Goal: Task Accomplishment & Management: Manage account settings

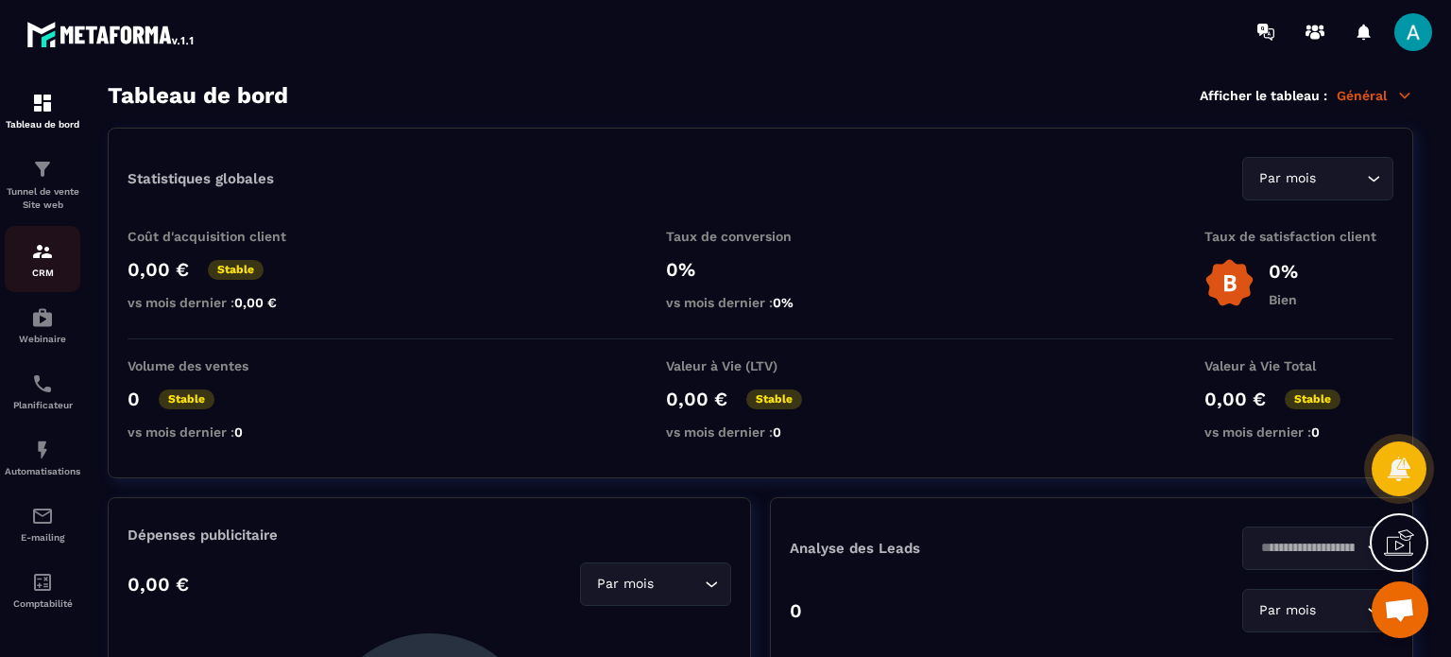
click at [42, 266] on div "CRM" at bounding box center [43, 259] width 76 height 38
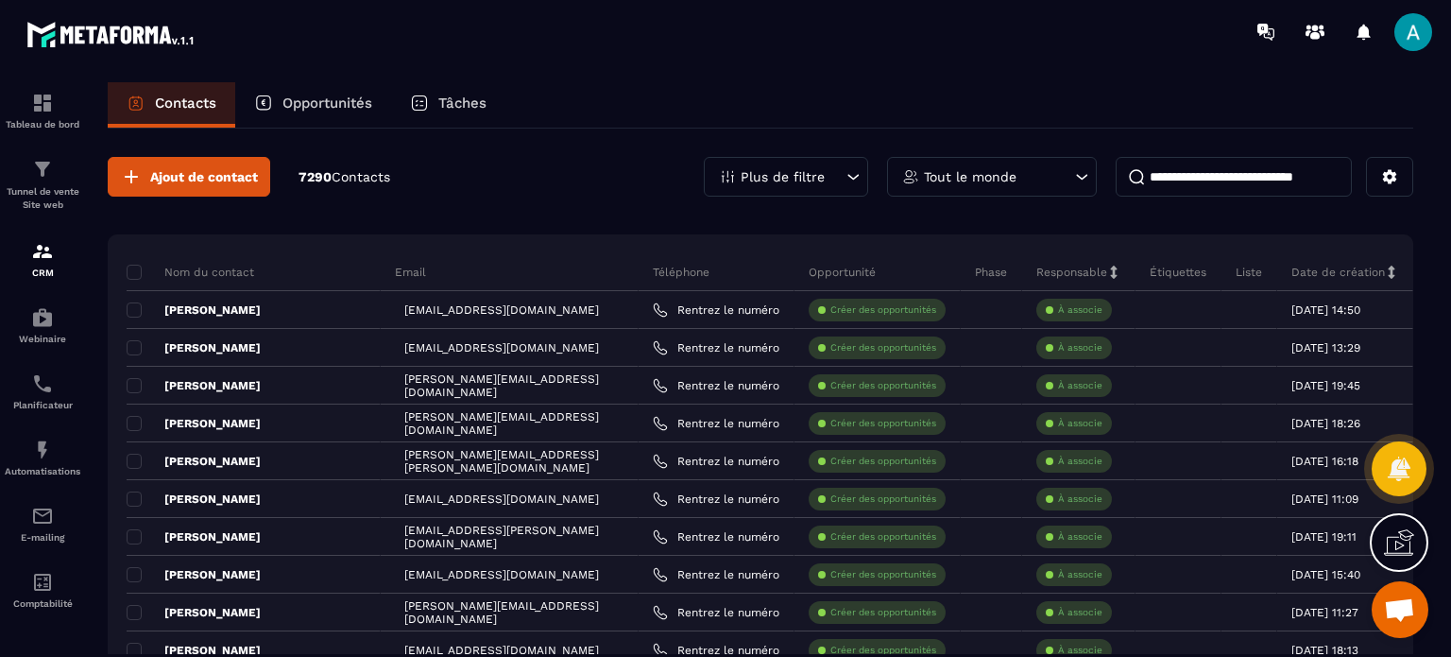
click at [333, 84] on div "Opportunités" at bounding box center [313, 104] width 156 height 45
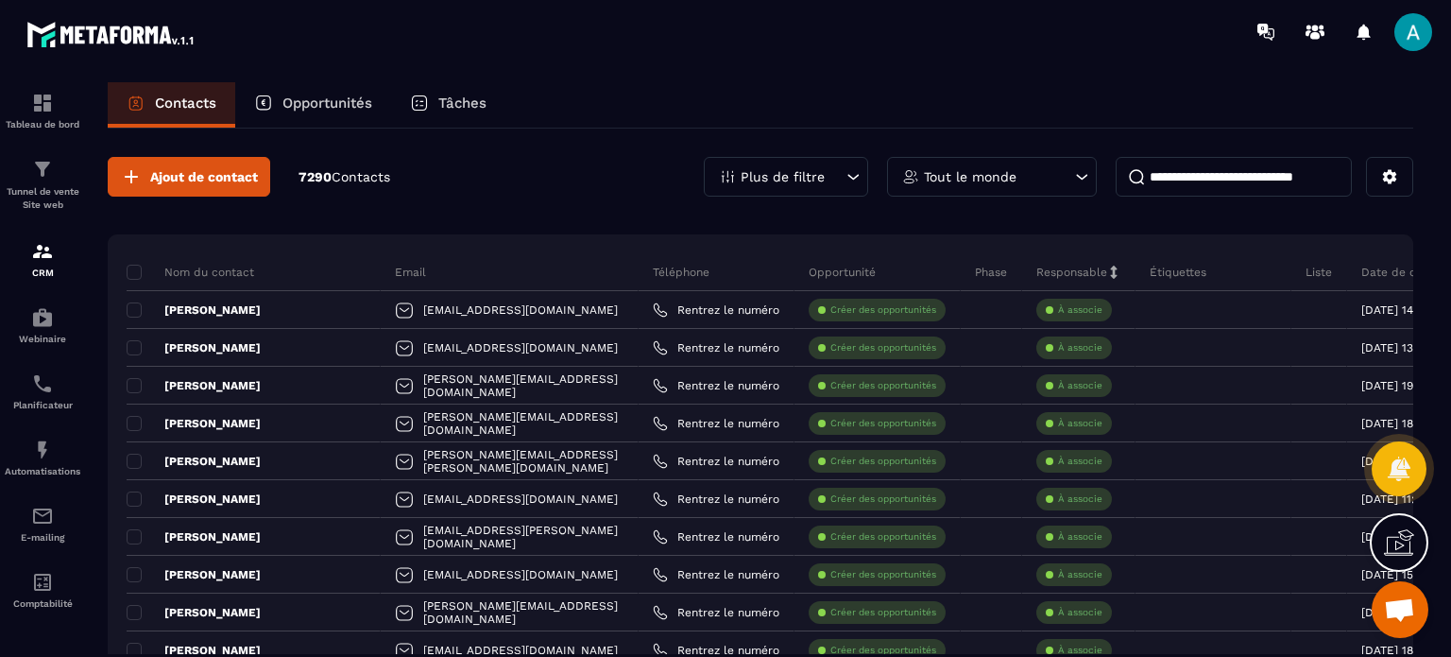
click at [332, 105] on p "Opportunités" at bounding box center [327, 102] width 90 height 17
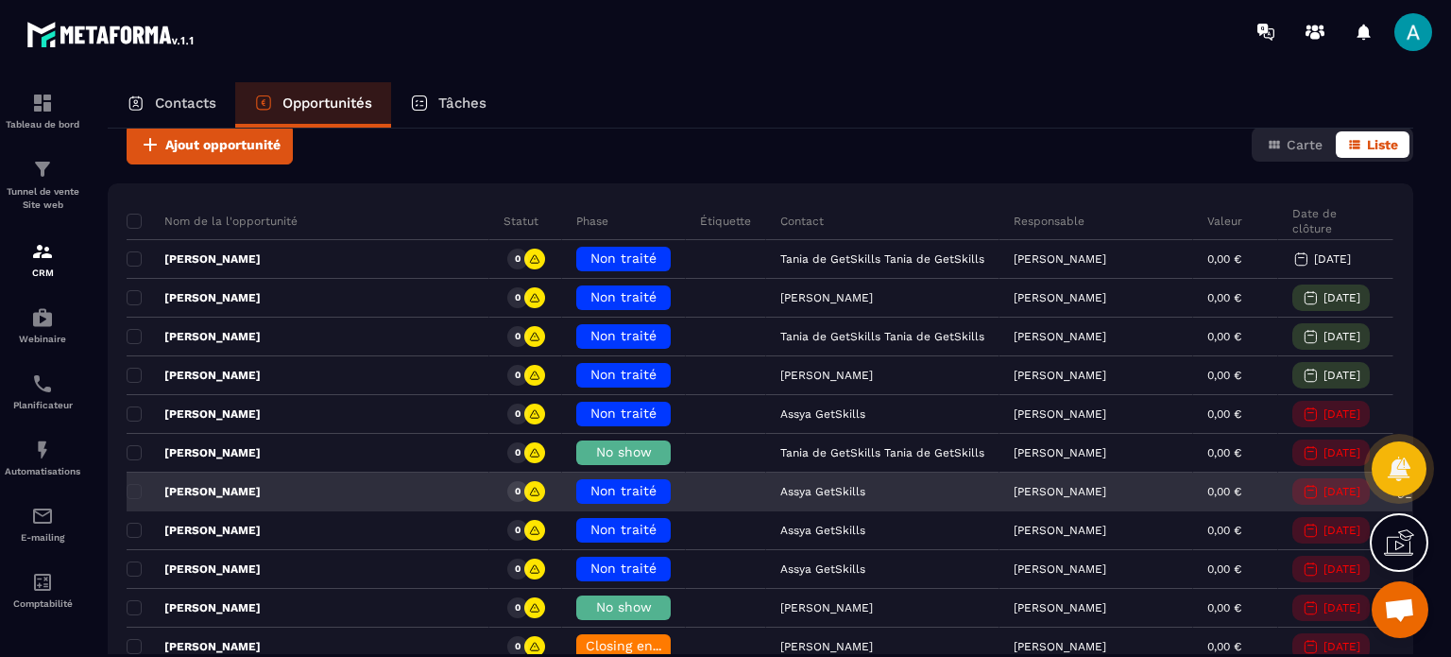
scroll to position [189, 0]
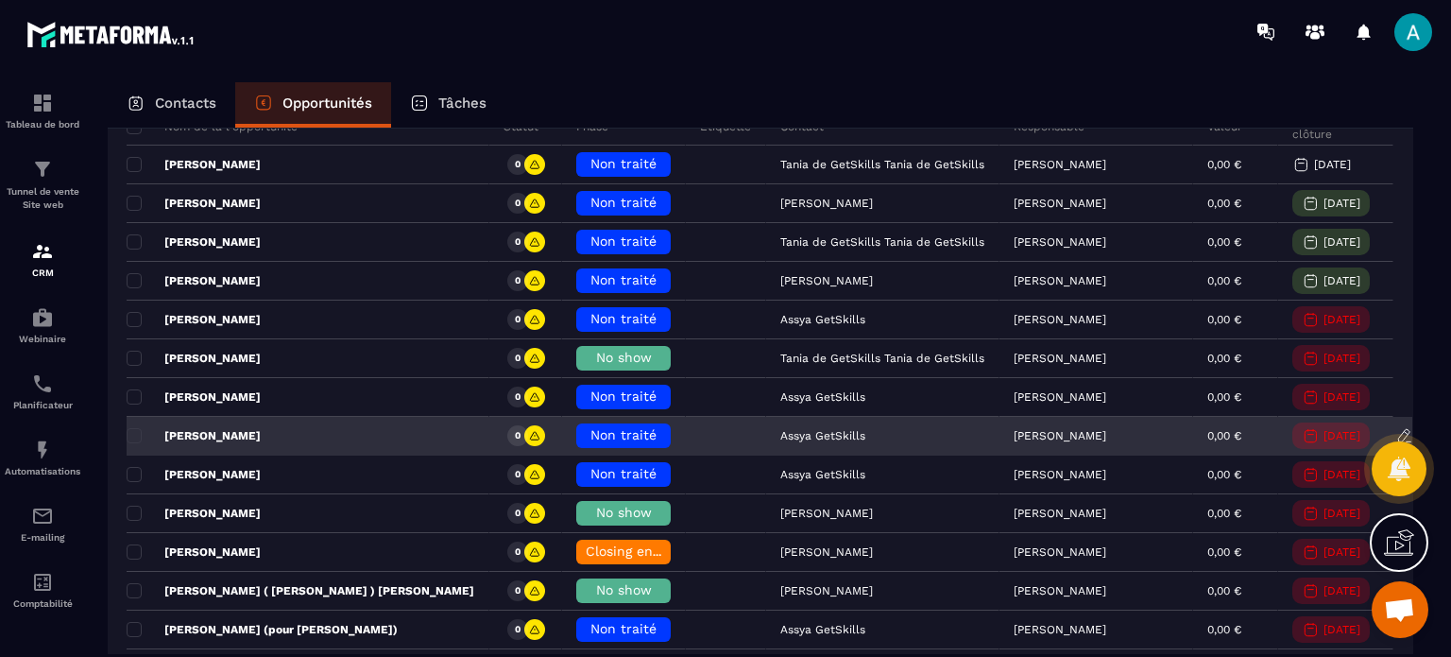
click at [601, 437] on span "Non traité" at bounding box center [623, 434] width 66 height 15
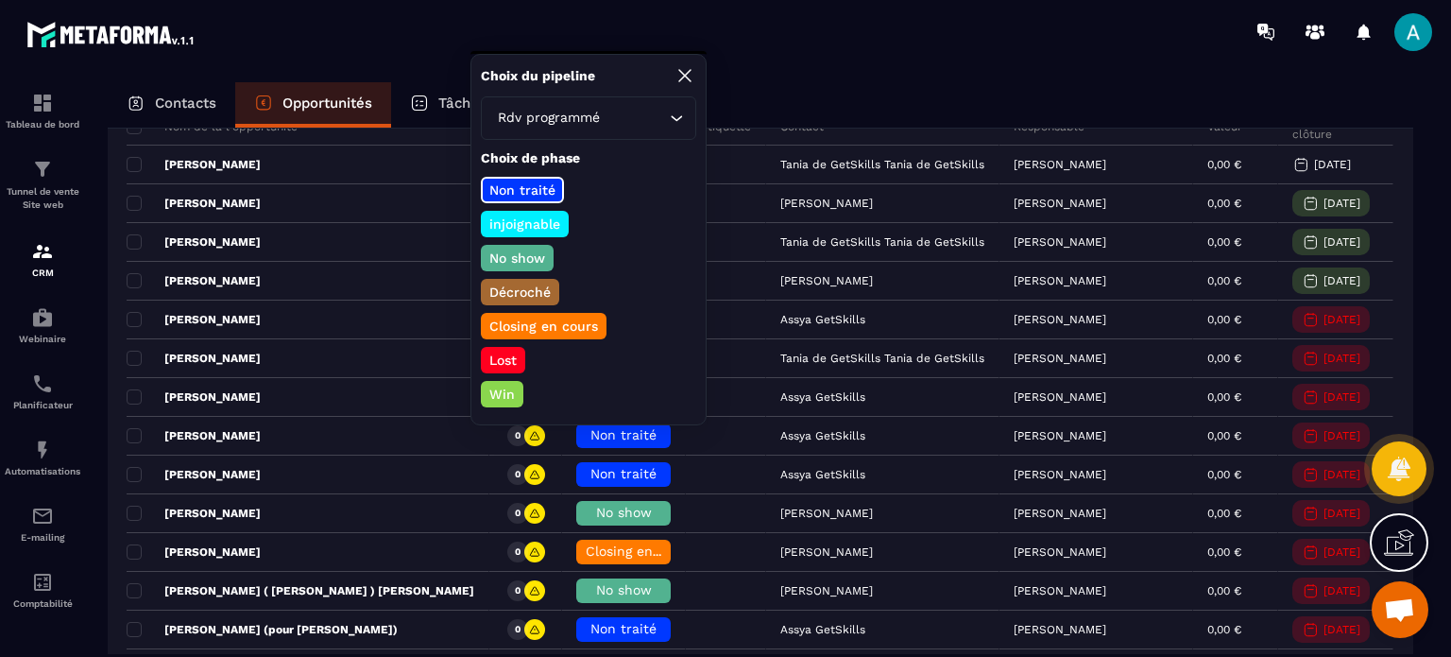
click at [531, 256] on p "No show" at bounding box center [516, 257] width 61 height 19
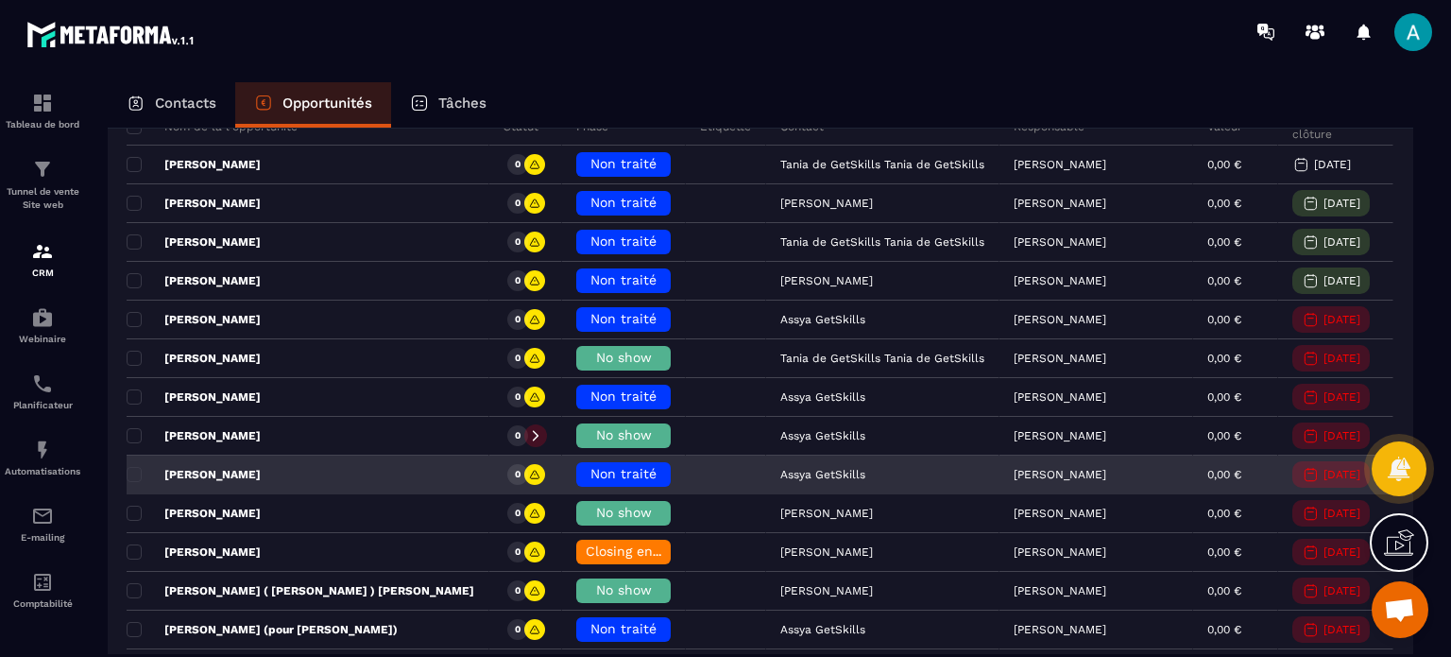
click at [594, 463] on div "Non traité" at bounding box center [623, 474] width 94 height 25
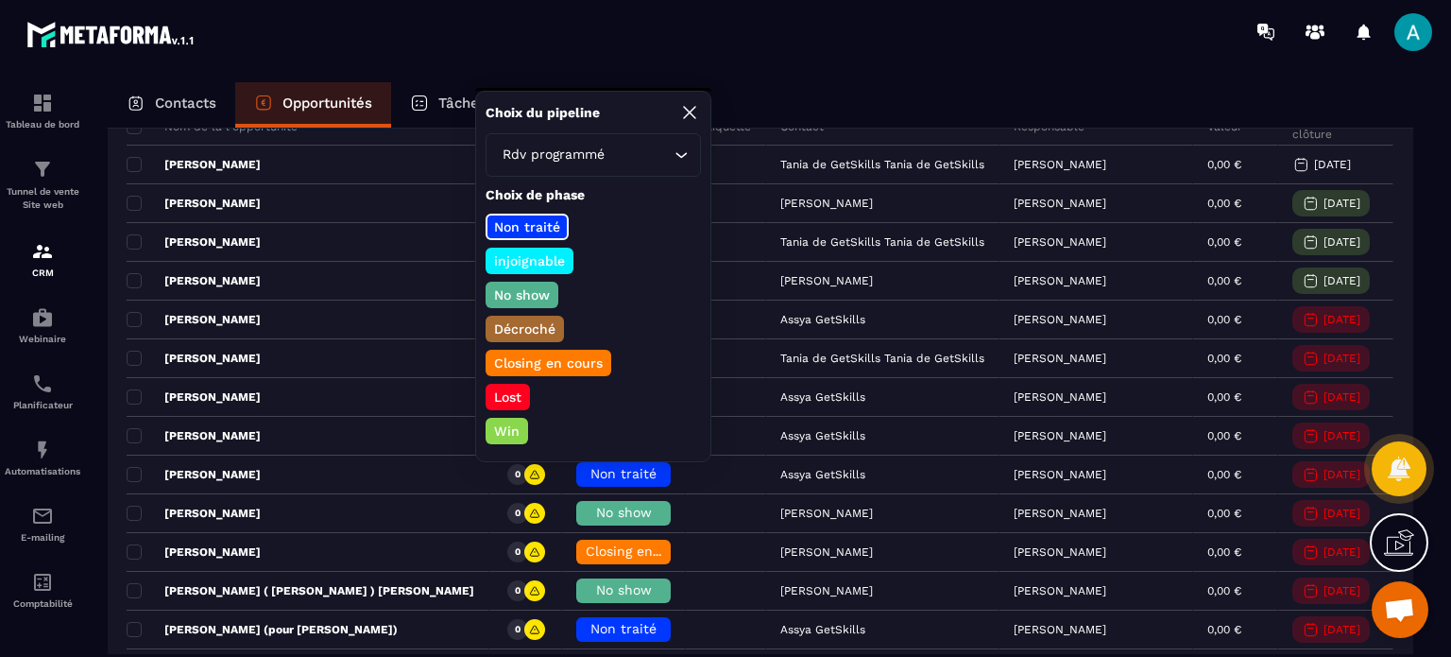
click at [528, 281] on div "No show" at bounding box center [522, 294] width 73 height 26
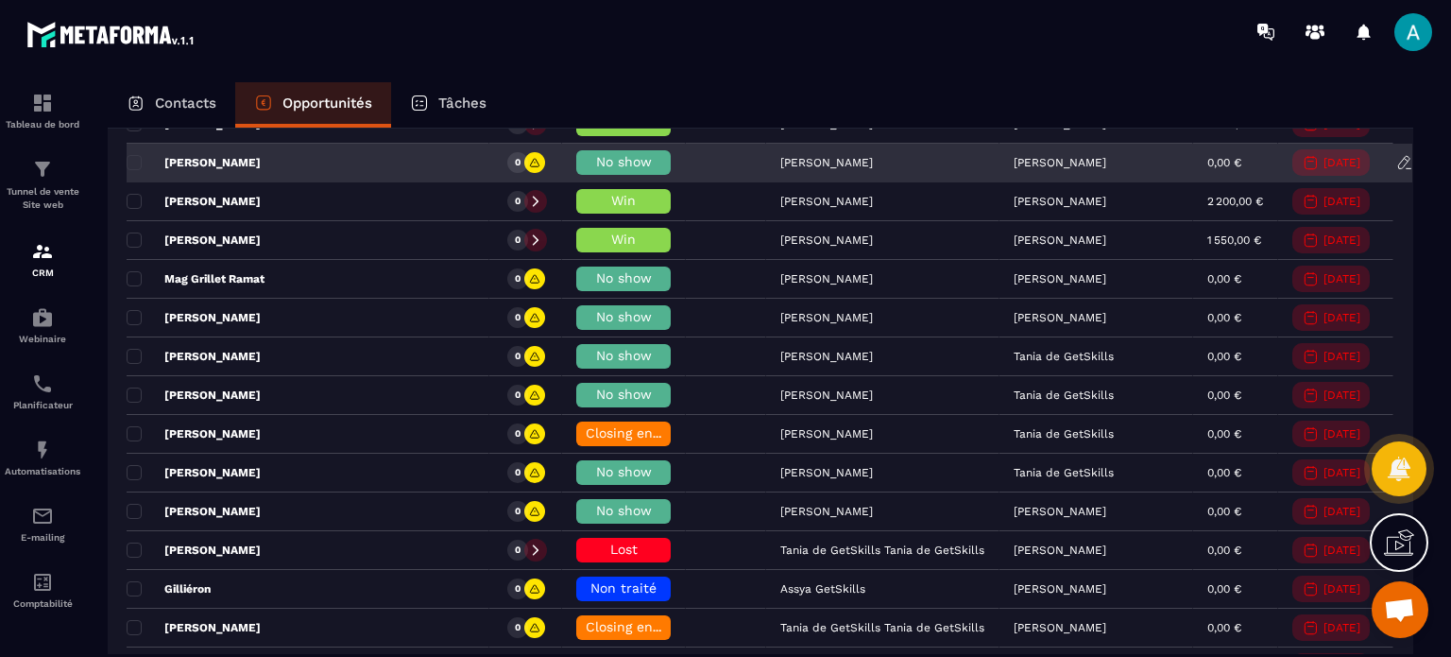
scroll to position [945, 0]
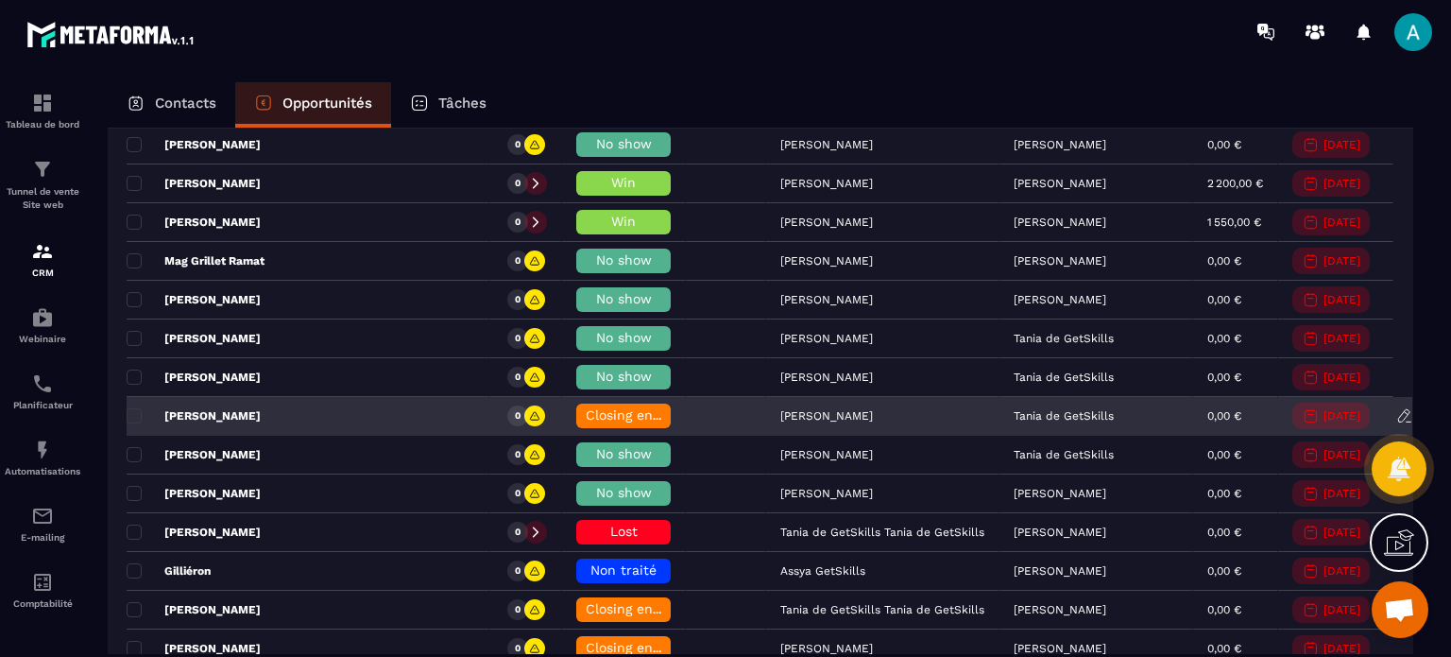
click at [587, 411] on span "Closing en cours" at bounding box center [640, 414] width 108 height 15
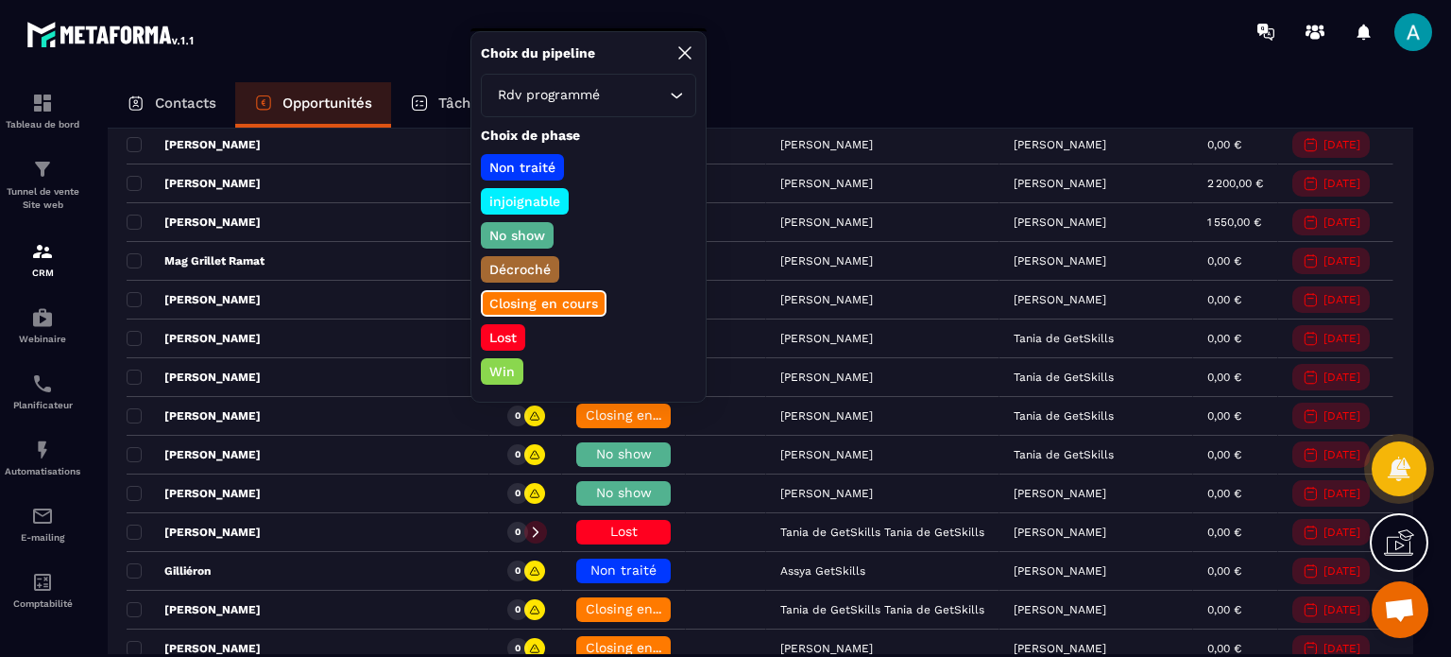
click at [503, 328] on p "Lost" at bounding box center [502, 337] width 33 height 19
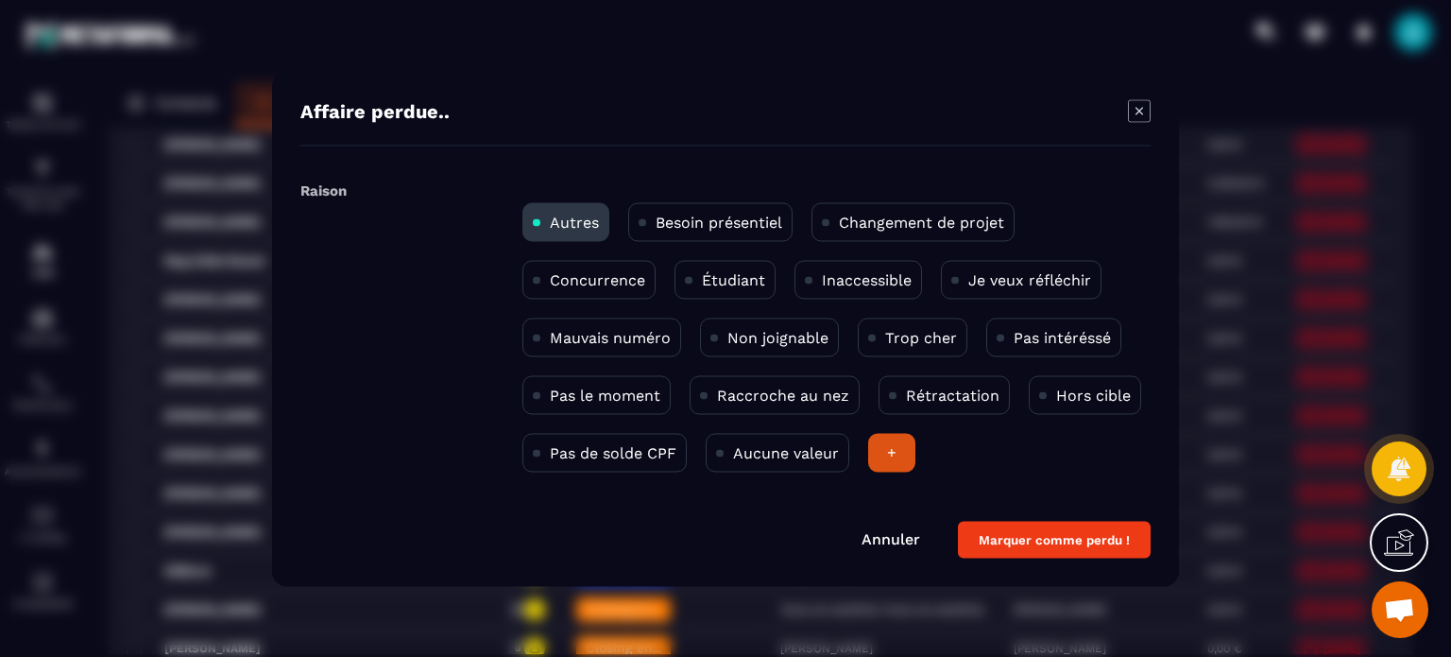
click at [1031, 339] on p "Pas intéréssé" at bounding box center [1062, 337] width 97 height 18
click at [1040, 546] on button "Marquer comme perdu !" at bounding box center [1054, 538] width 193 height 37
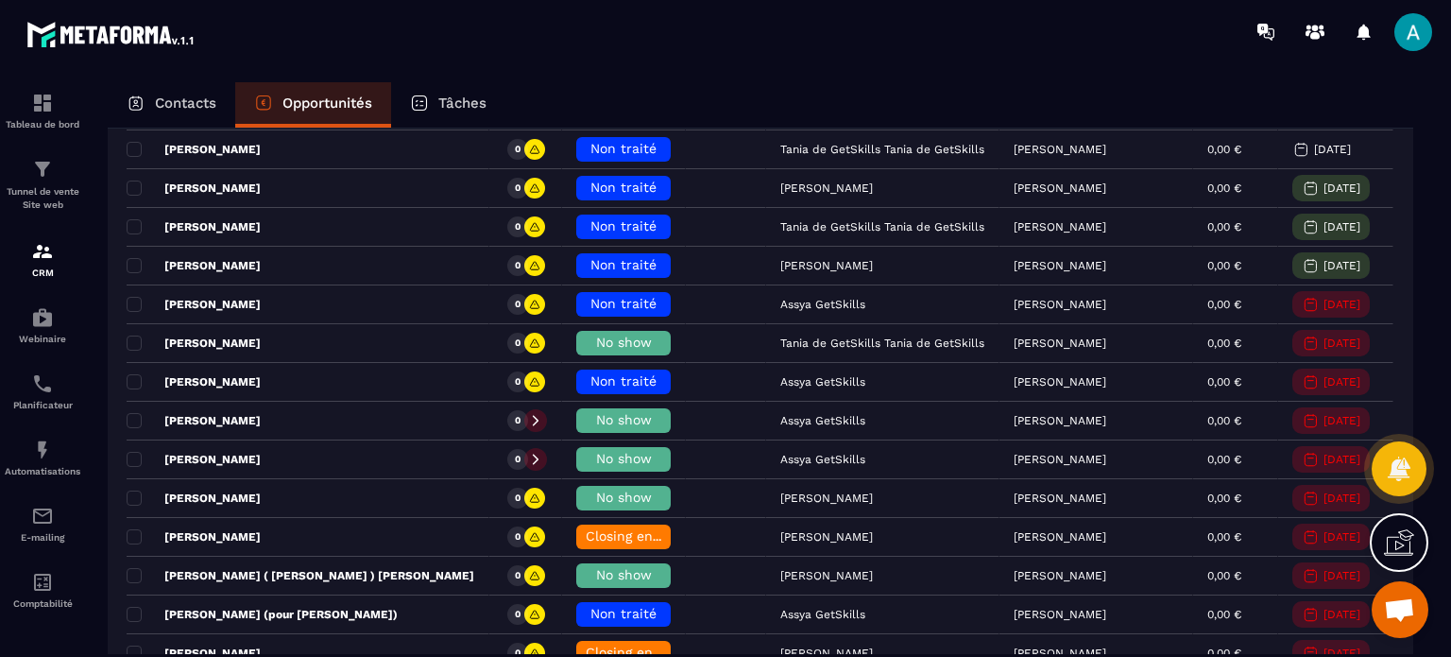
scroll to position [0, 0]
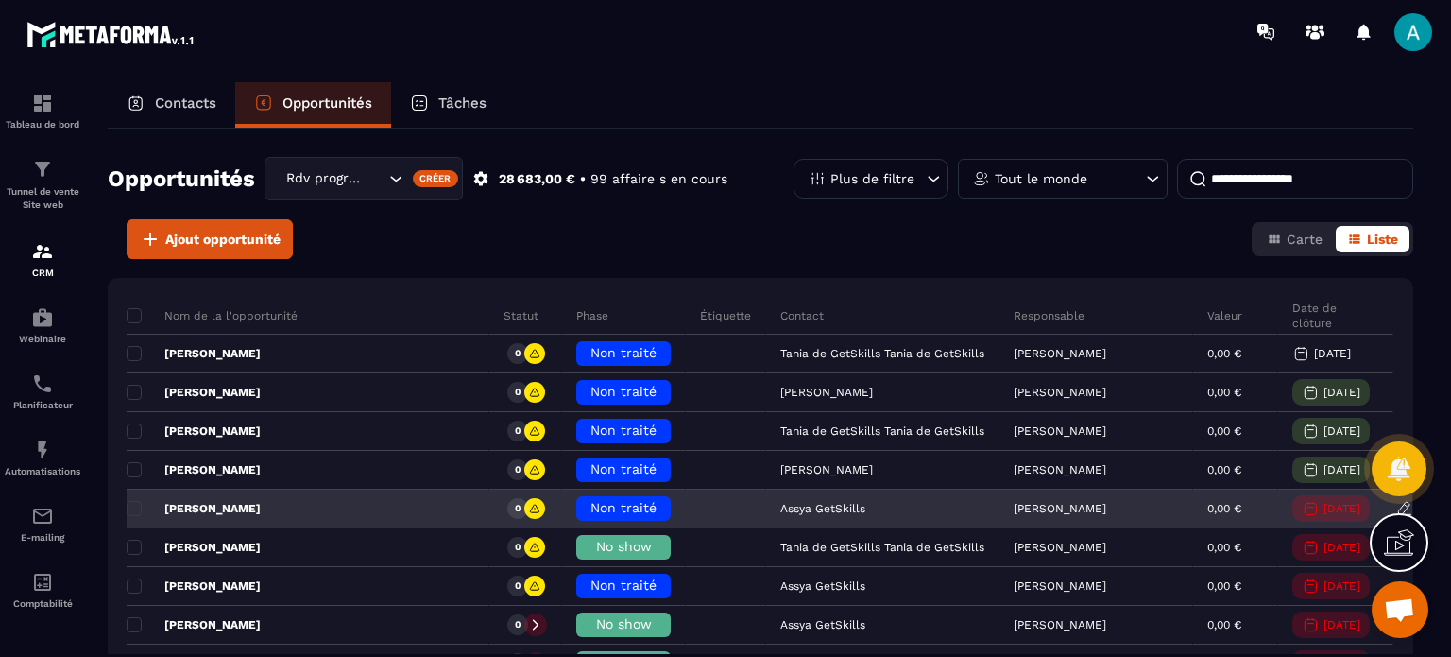
click at [611, 504] on span "Non traité" at bounding box center [623, 507] width 66 height 15
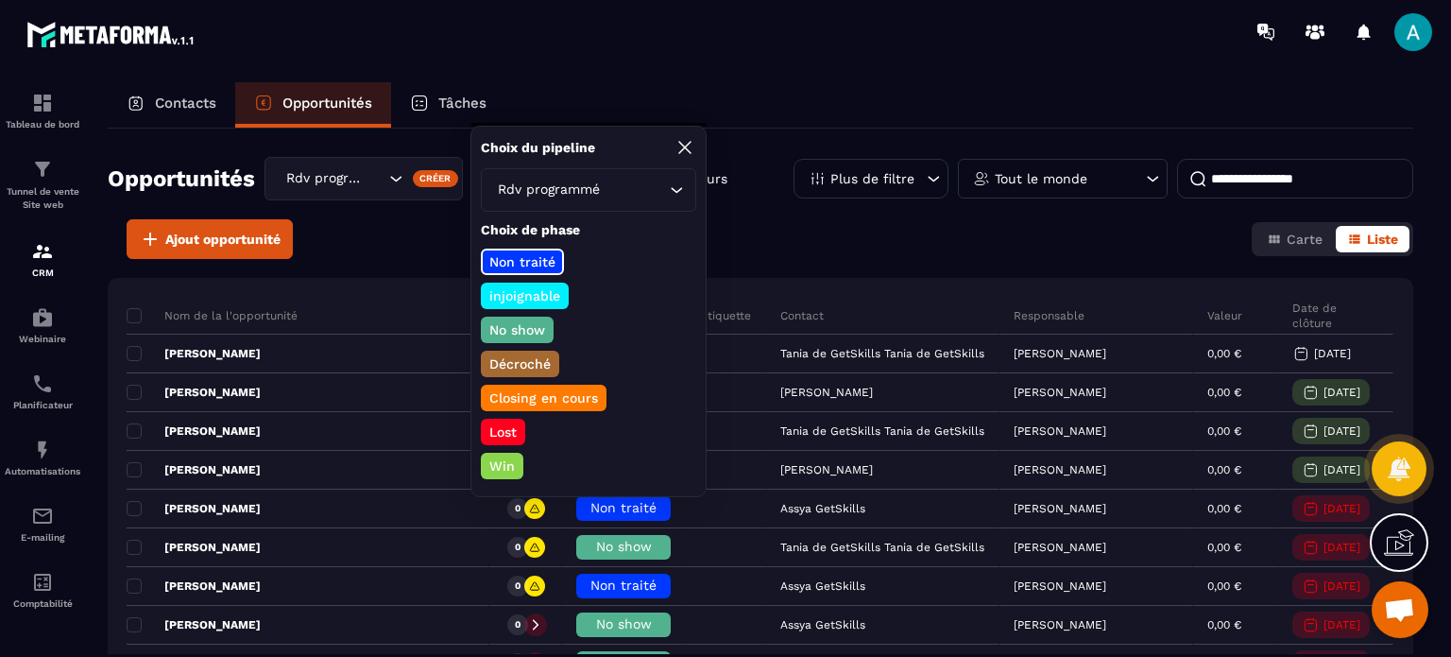
click at [511, 316] on div "No show" at bounding box center [517, 329] width 73 height 26
